Goal: Information Seeking & Learning: Check status

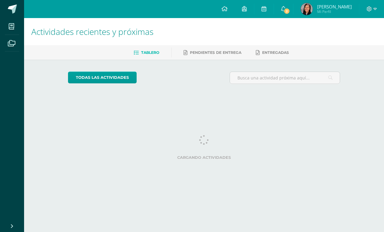
click at [280, 12] on link "2" at bounding box center [283, 9] width 19 height 18
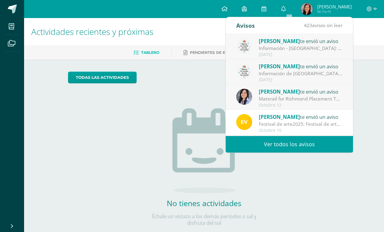
click at [317, 45] on div "[PERSON_NAME] te envió un aviso" at bounding box center [301, 41] width 84 height 8
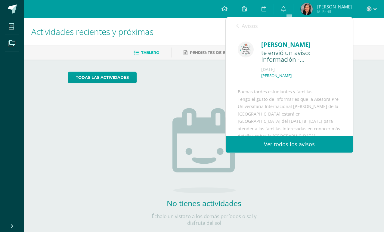
click at [252, 23] on span "Avisos" at bounding box center [250, 25] width 16 height 7
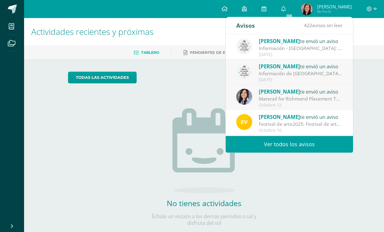
click at [337, 95] on div "[PERSON_NAME] te envió un aviso" at bounding box center [301, 92] width 84 height 8
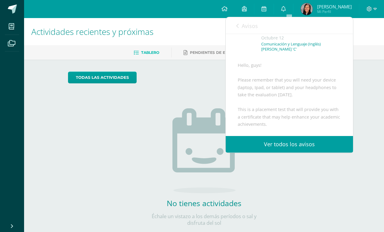
scroll to position [33, 0]
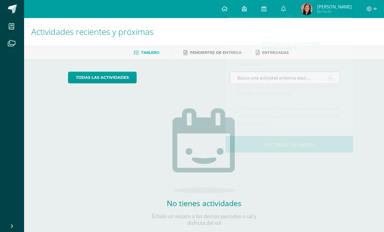
click at [326, 15] on span "[PERSON_NAME] Mi Perfil" at bounding box center [327, 9] width 54 height 12
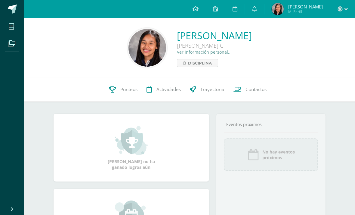
click at [142, 86] on link "Actividades" at bounding box center [163, 89] width 43 height 24
click at [135, 87] on span "Punteos" at bounding box center [128, 89] width 17 height 6
click at [114, 97] on link "Punteos" at bounding box center [124, 89] width 38 height 24
click at [125, 95] on link "Punteos" at bounding box center [124, 89] width 38 height 24
click at [120, 101] on link "Punteos" at bounding box center [124, 89] width 38 height 24
